Goal: Obtain resource: Download file/media

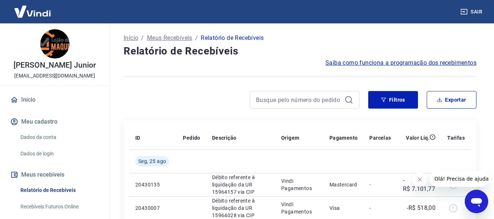
click at [404, 104] on button "Filtros" at bounding box center [393, 100] width 50 height 18
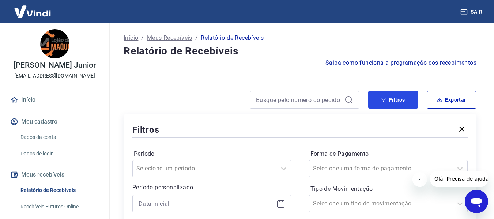
scroll to position [146, 0]
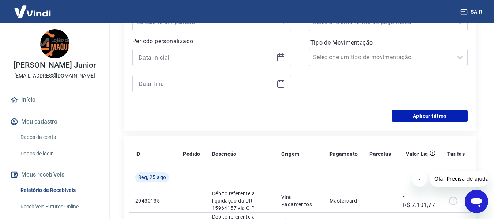
click at [278, 57] on icon at bounding box center [280, 57] width 9 height 9
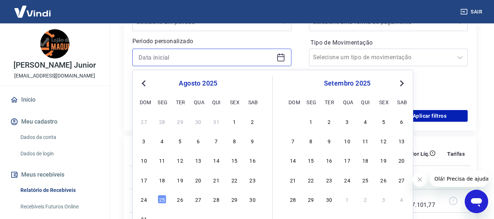
scroll to position [183, 0]
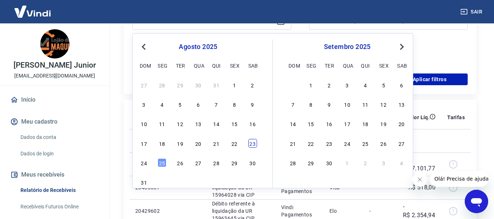
click at [250, 144] on div "23" at bounding box center [252, 143] width 9 height 9
type input "[DATE]"
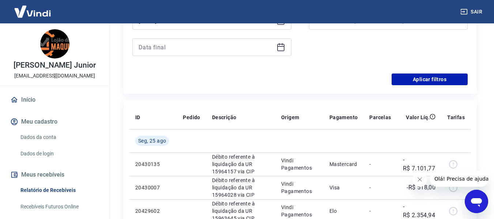
click at [279, 46] on icon at bounding box center [280, 46] width 7 height 1
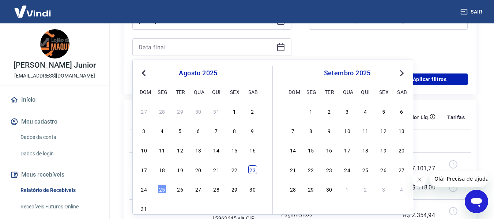
click at [248, 169] on div "23" at bounding box center [252, 169] width 9 height 9
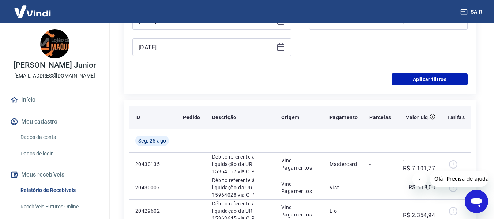
type input "[DATE]"
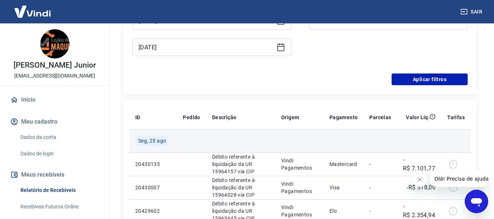
scroll to position [110, 0]
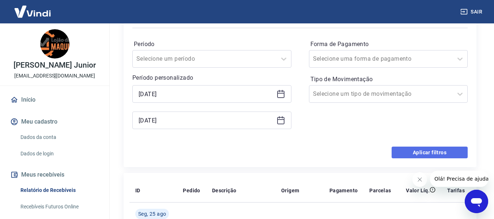
click at [417, 151] on button "Aplicar filtros" at bounding box center [430, 153] width 76 height 12
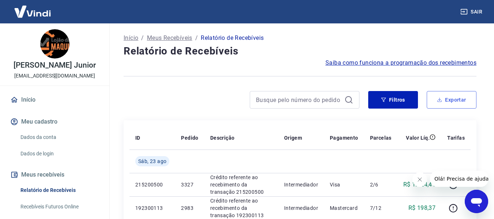
click at [443, 100] on button "Exportar" at bounding box center [452, 100] width 50 height 18
type input "[DATE]"
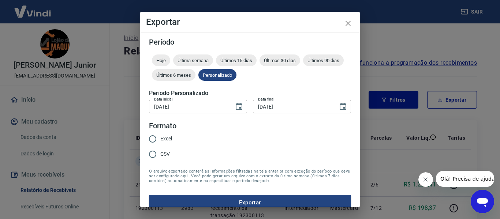
click at [165, 139] on span "Excel" at bounding box center [166, 139] width 12 height 8
click at [160, 139] on input "Excel" at bounding box center [152, 138] width 15 height 15
radio input "true"
click at [201, 195] on button "Exportar" at bounding box center [250, 202] width 202 height 15
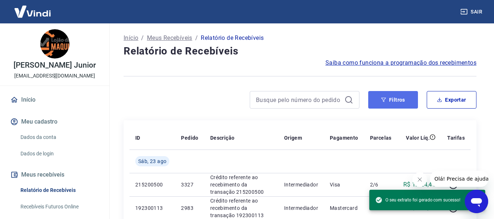
click at [389, 102] on button "Filtros" at bounding box center [393, 100] width 50 height 18
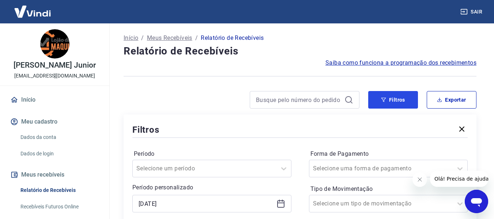
scroll to position [110, 0]
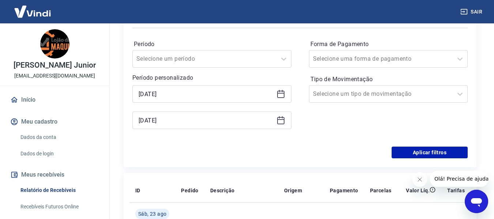
click at [279, 94] on icon at bounding box center [280, 94] width 9 height 9
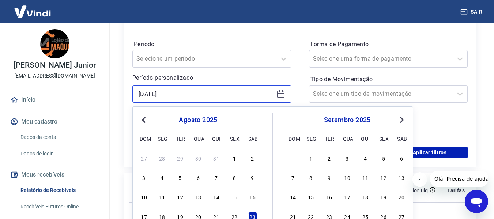
scroll to position [183, 0]
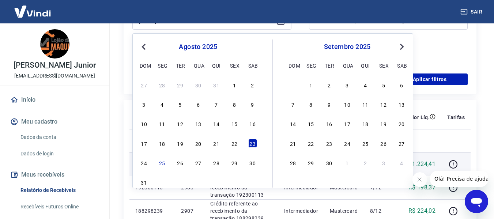
click at [145, 165] on div "24" at bounding box center [144, 162] width 9 height 9
type input "[DATE]"
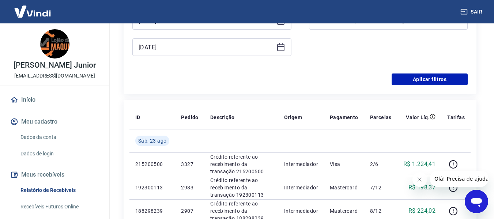
click at [283, 47] on icon at bounding box center [280, 46] width 7 height 1
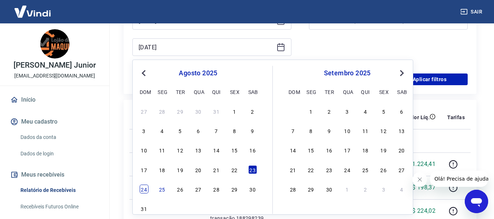
click at [148, 189] on div "24" at bounding box center [144, 189] width 9 height 9
type input "[DATE]"
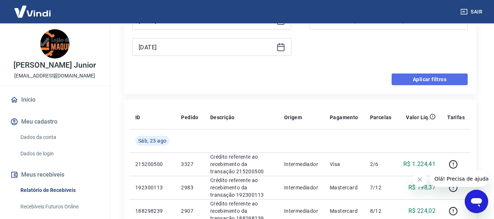
click at [449, 80] on button "Aplicar filtros" at bounding box center [430, 80] width 76 height 12
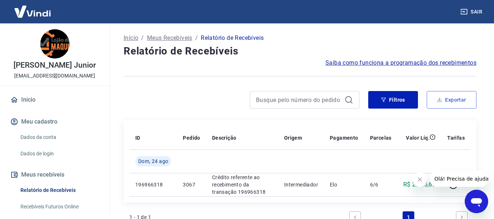
click at [445, 102] on button "Exportar" at bounding box center [452, 100] width 50 height 18
type input "[DATE]"
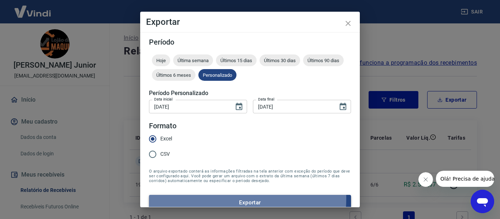
click at [187, 198] on button "Exportar" at bounding box center [250, 202] width 202 height 15
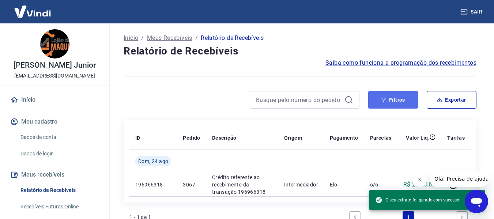
click at [401, 103] on button "Filtros" at bounding box center [393, 100] width 50 height 18
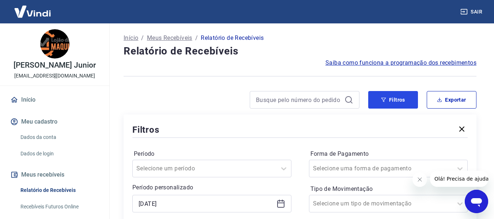
scroll to position [110, 0]
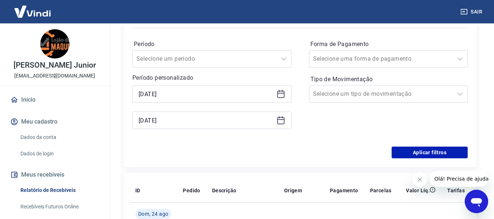
click at [281, 94] on icon at bounding box center [280, 94] width 9 height 9
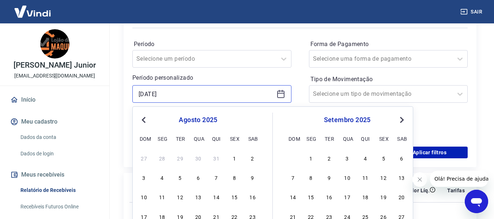
scroll to position [183, 0]
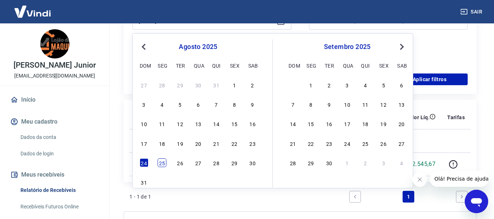
click at [162, 164] on div "25" at bounding box center [162, 162] width 9 height 9
type input "[DATE]"
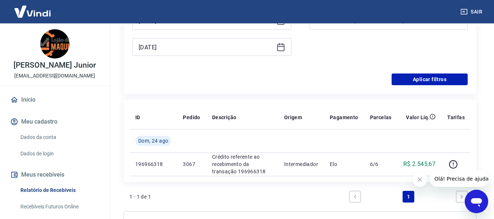
click at [276, 46] on icon at bounding box center [280, 47] width 9 height 9
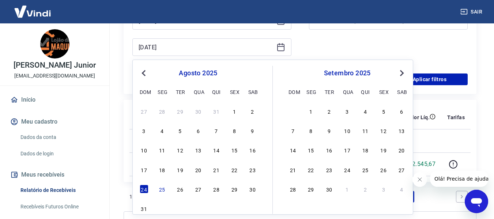
click at [161, 187] on div "25" at bounding box center [162, 189] width 9 height 9
type input "[DATE]"
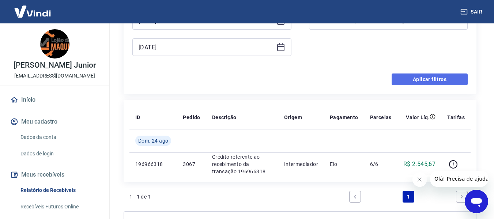
click at [432, 78] on button "Aplicar filtros" at bounding box center [430, 80] width 76 height 12
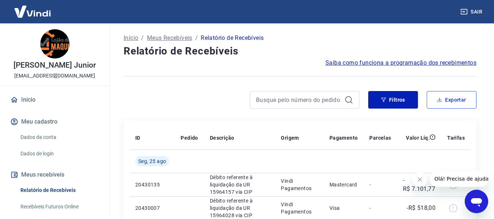
click at [461, 96] on button "Exportar" at bounding box center [452, 100] width 50 height 18
type input "[DATE]"
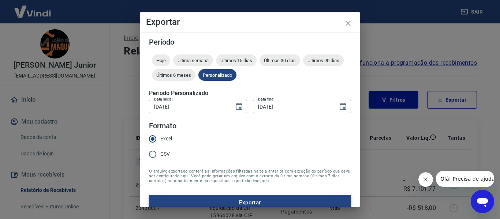
click at [199, 199] on button "Exportar" at bounding box center [250, 202] width 202 height 15
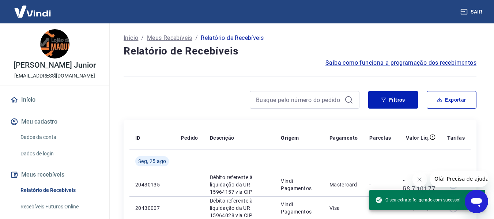
click at [287, 38] on div "Início / Meus Recebíveis / Relatório de Recebíveis" at bounding box center [300, 38] width 353 height 12
